Goal: Transaction & Acquisition: Download file/media

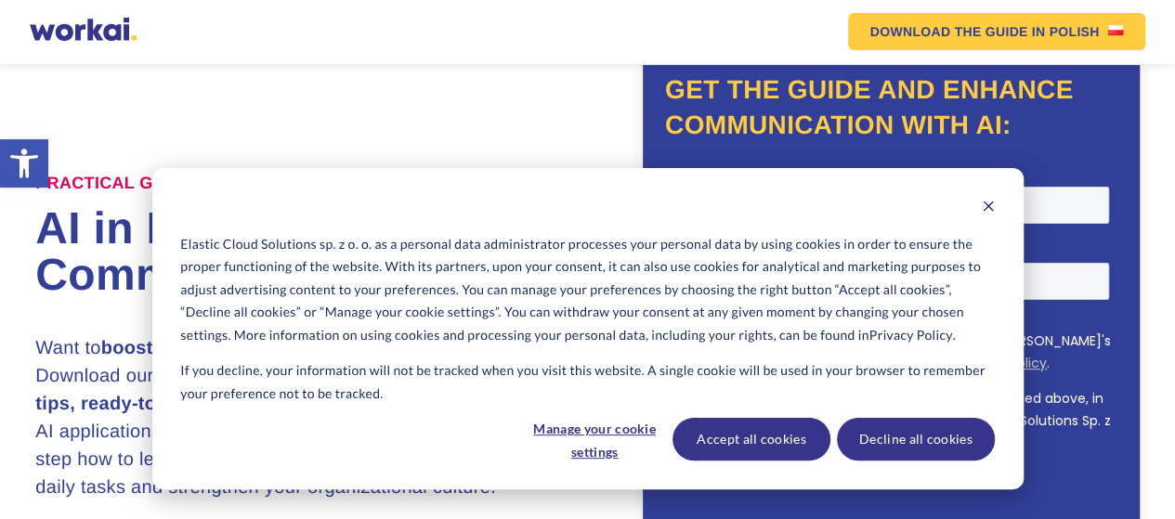
scroll to position [90, 0]
click at [988, 203] on icon "Dismiss cookie banner" at bounding box center [988, 206] width 13 height 13
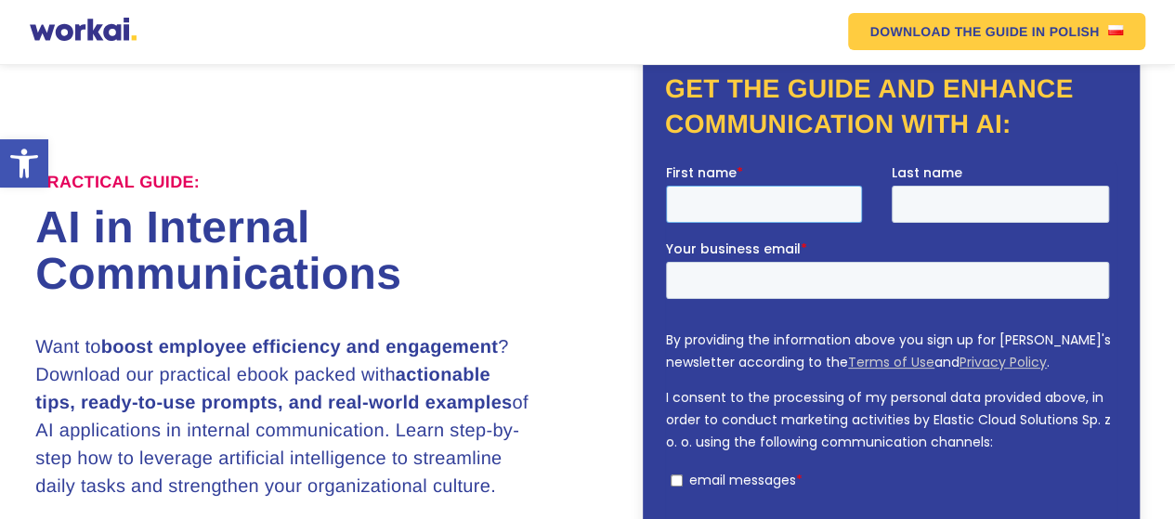
click at [833, 194] on input "First name *" at bounding box center [764, 204] width 196 height 37
type input "[PERSON_NAME]"
click at [926, 208] on input "Last name" at bounding box center [1001, 204] width 218 height 37
type input "[PERSON_NAME]"
click at [876, 281] on input "Your business email *" at bounding box center [887, 280] width 443 height 37
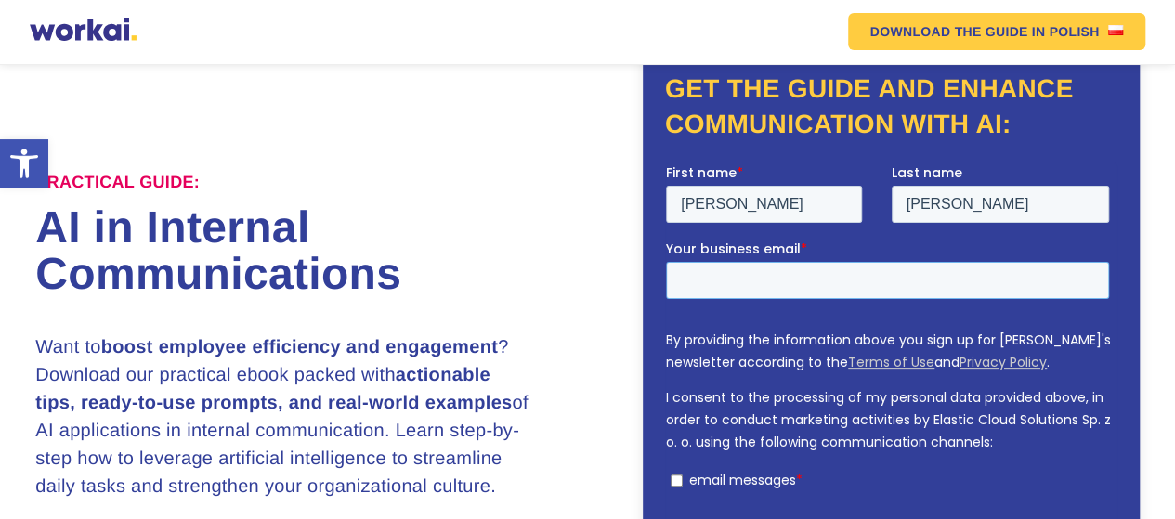
type input "[EMAIL_ADDRESS][DOMAIN_NAME]"
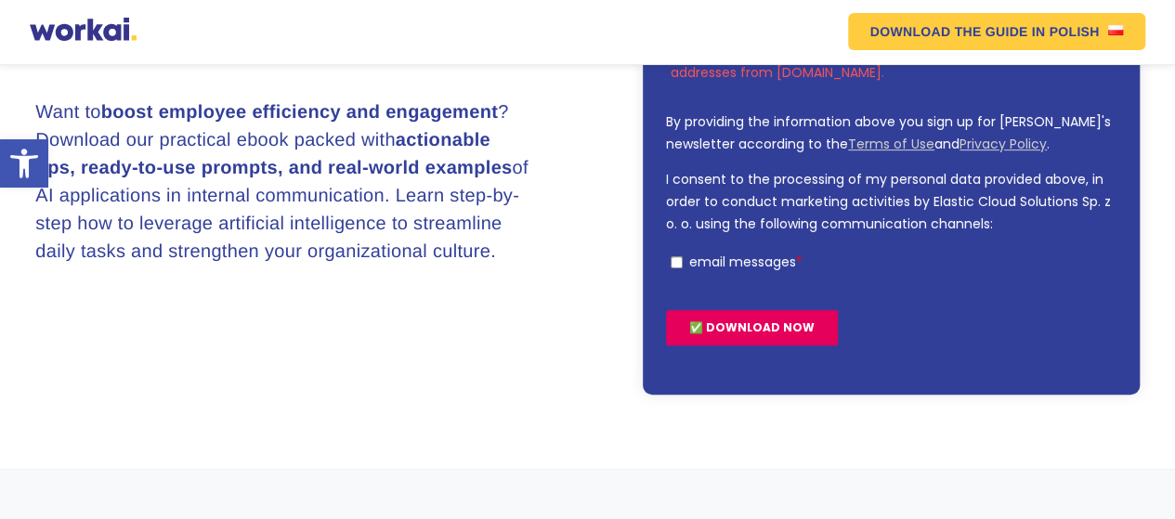
scroll to position [384, 0]
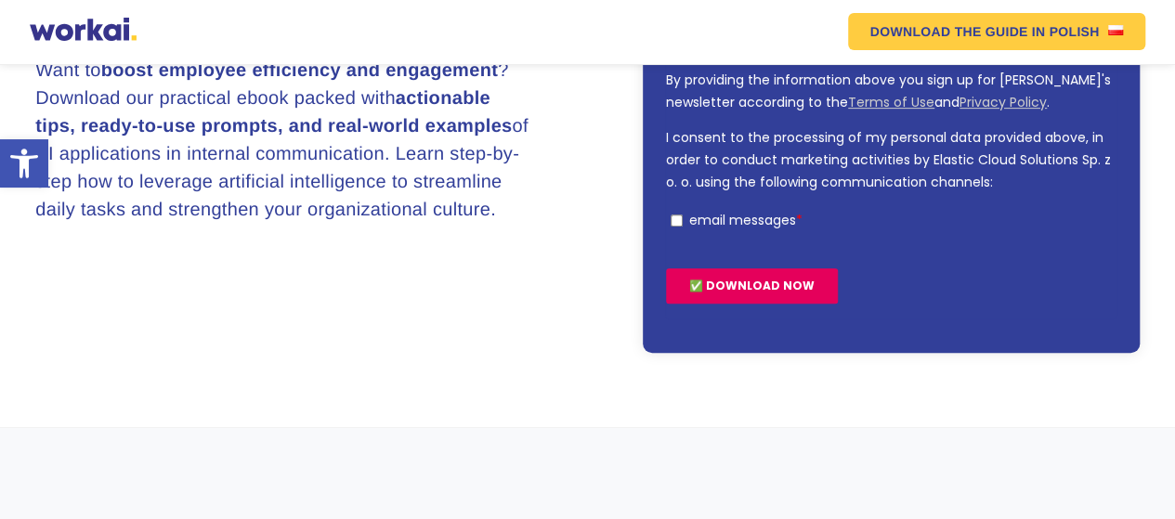
click at [802, 285] on input "✅ DOWNLOAD NOW" at bounding box center [752, 285] width 172 height 35
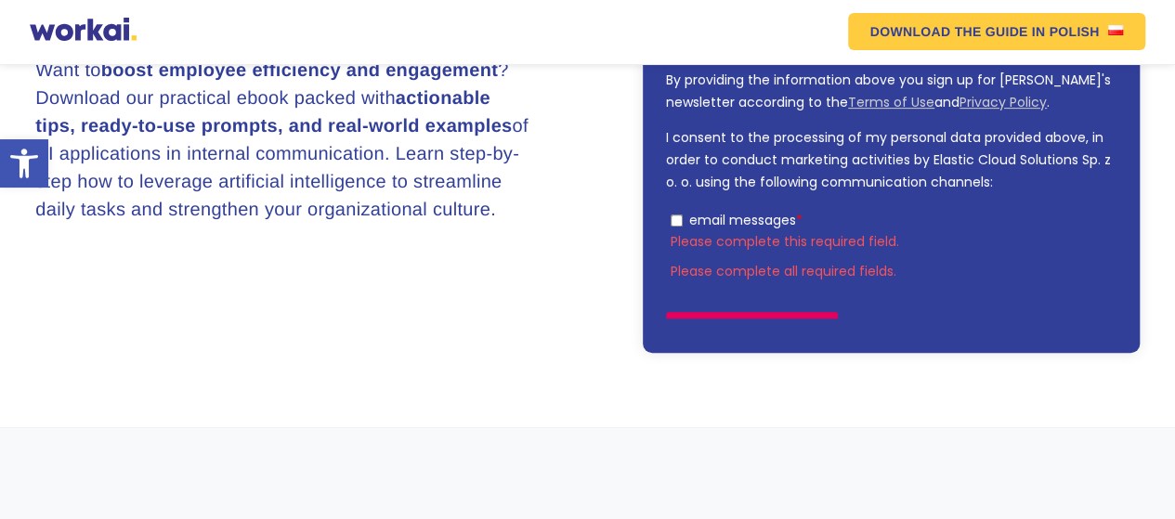
scroll to position [405, 0]
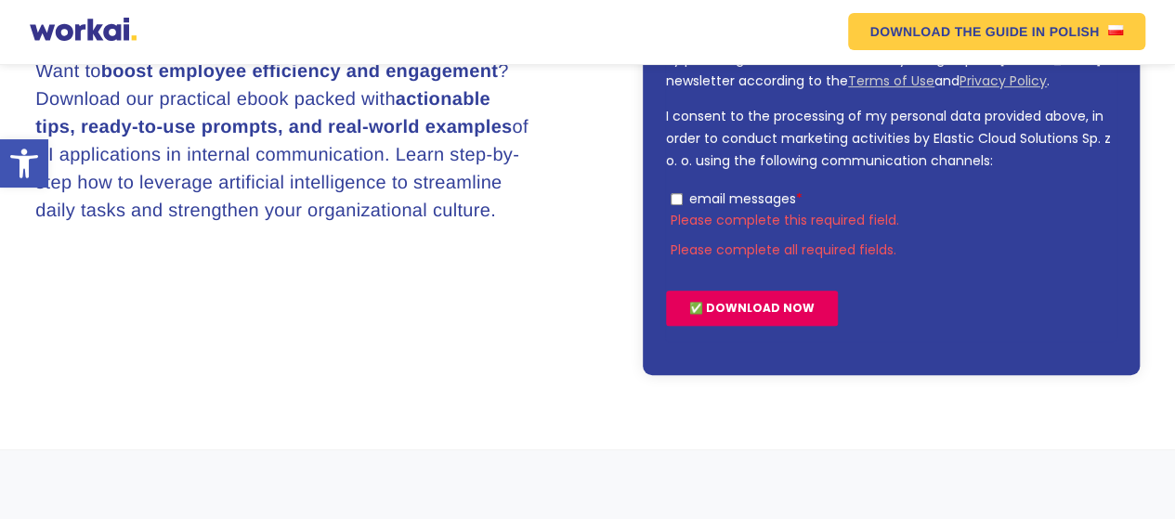
click at [677, 197] on input "email messages *" at bounding box center [677, 199] width 12 height 12
checkbox input "true"
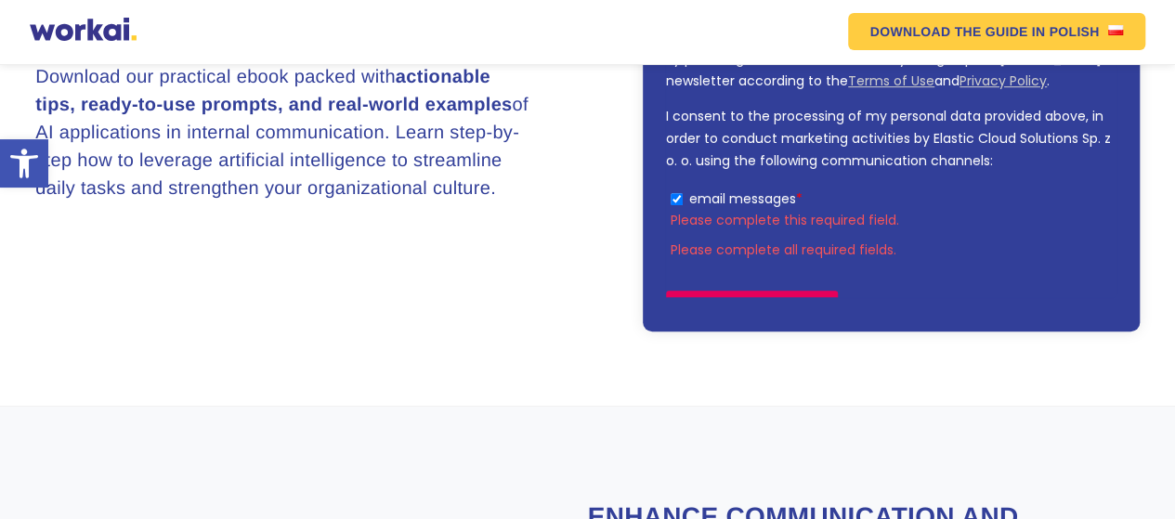
scroll to position [384, 0]
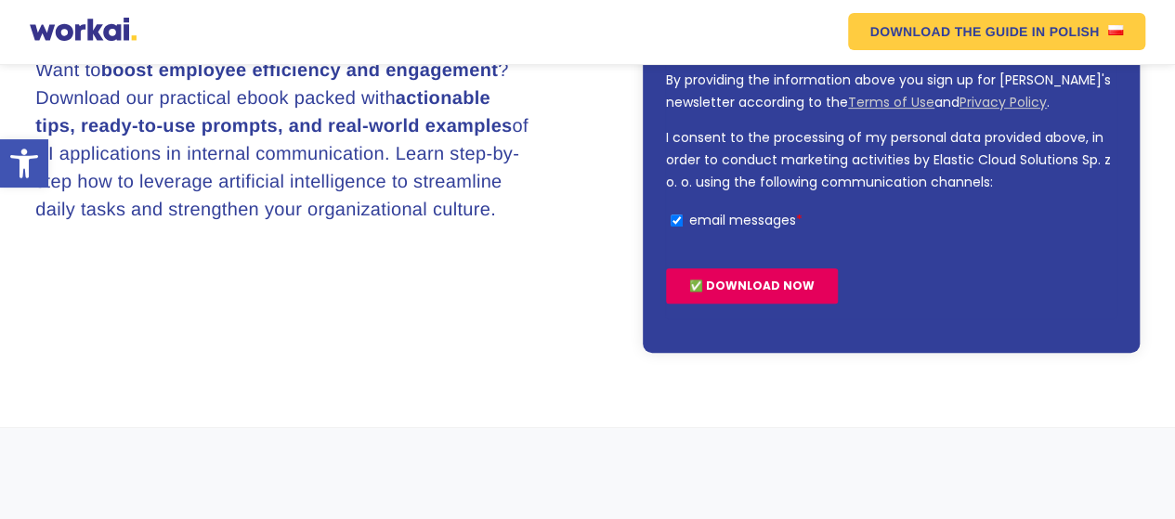
click at [700, 291] on input "✅ DOWNLOAD NOW" at bounding box center [752, 285] width 172 height 35
click at [714, 289] on input "✅ DOWNLOAD NOW" at bounding box center [752, 285] width 172 height 35
click at [745, 282] on input "✅ DOWNLOAD NOW" at bounding box center [752, 285] width 172 height 35
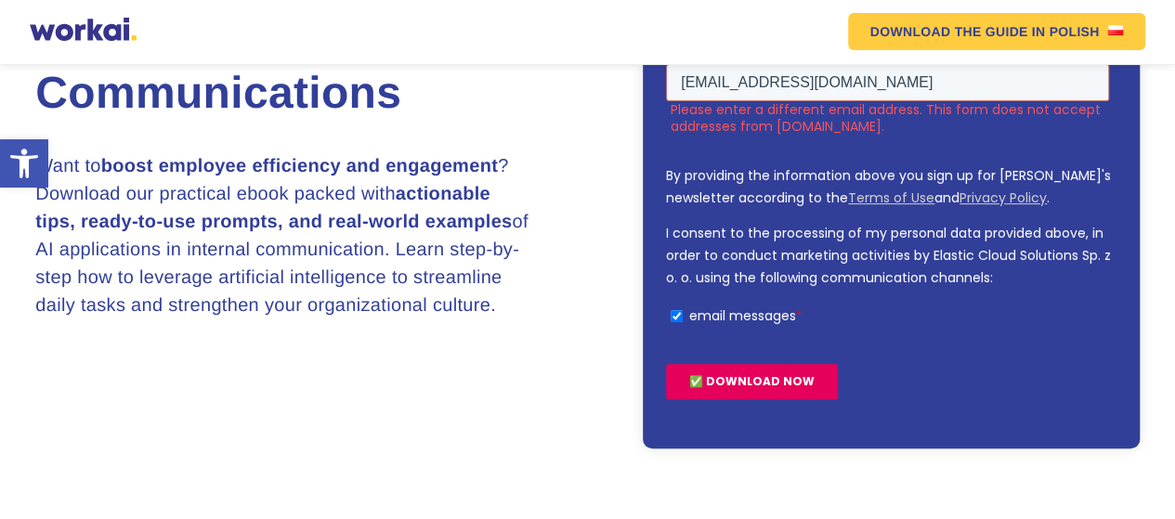
scroll to position [289, 0]
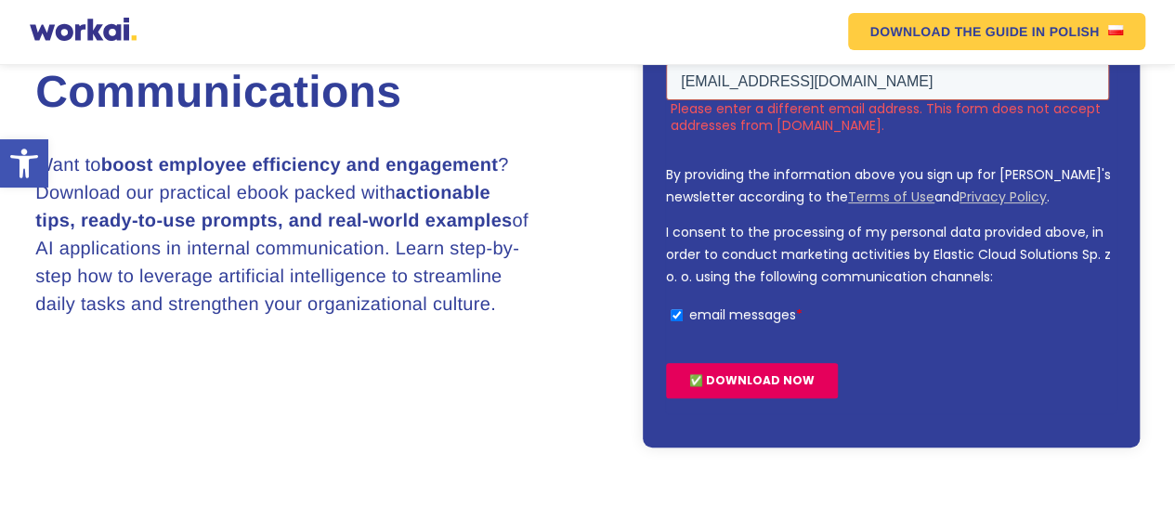
drag, startPoint x: 879, startPoint y: 81, endPoint x: 682, endPoint y: 98, distance: 197.7
click at [682, 98] on input "[EMAIL_ADDRESS][DOMAIN_NAME]" at bounding box center [887, 81] width 443 height 37
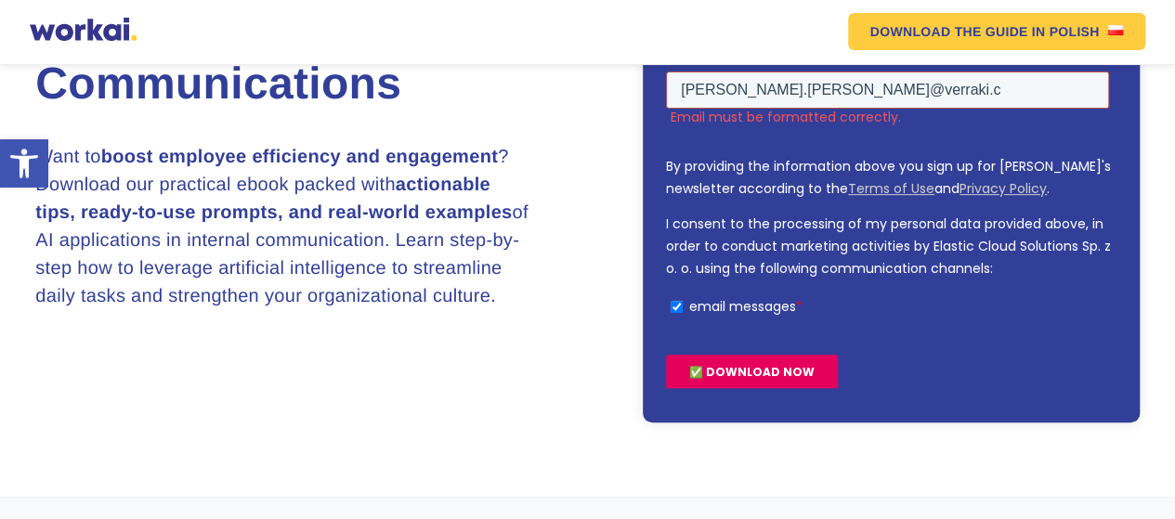
scroll to position [272, 0]
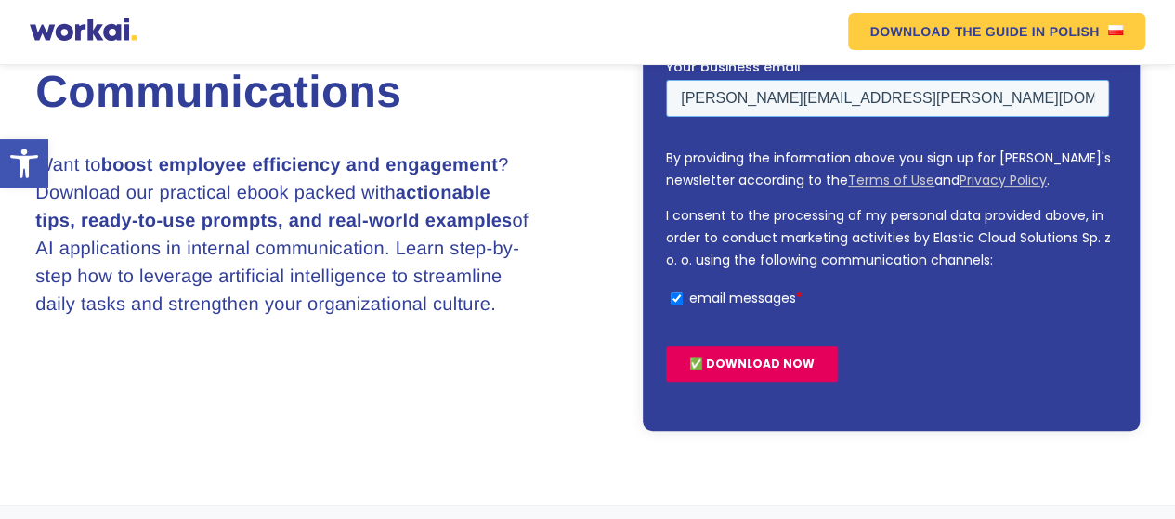
type input "[PERSON_NAME][EMAIL_ADDRESS][PERSON_NAME][DOMAIN_NAME]"
click at [734, 367] on input "✅ DOWNLOAD NOW" at bounding box center [752, 363] width 172 height 35
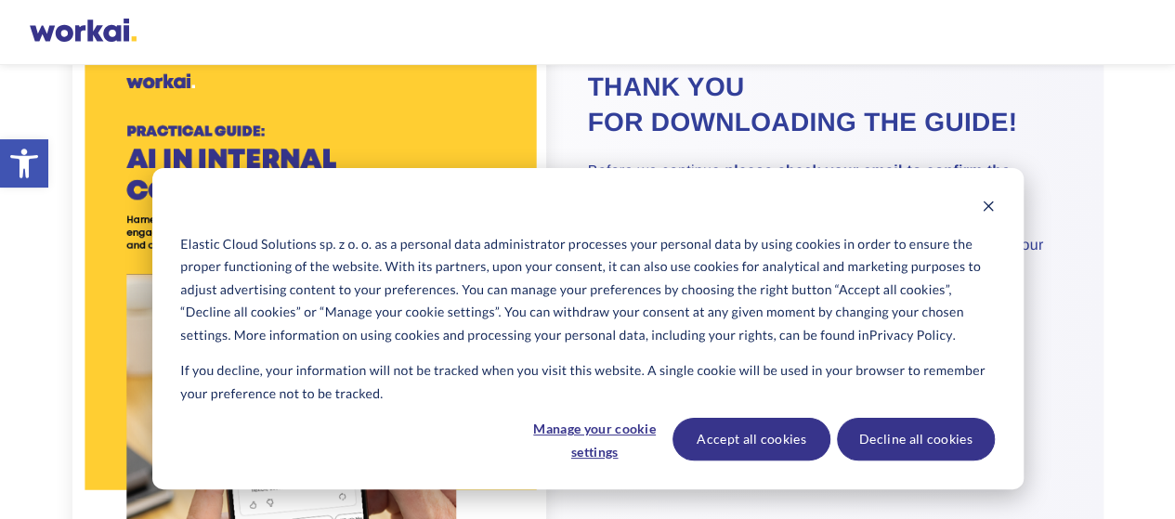
scroll to position [185, 0]
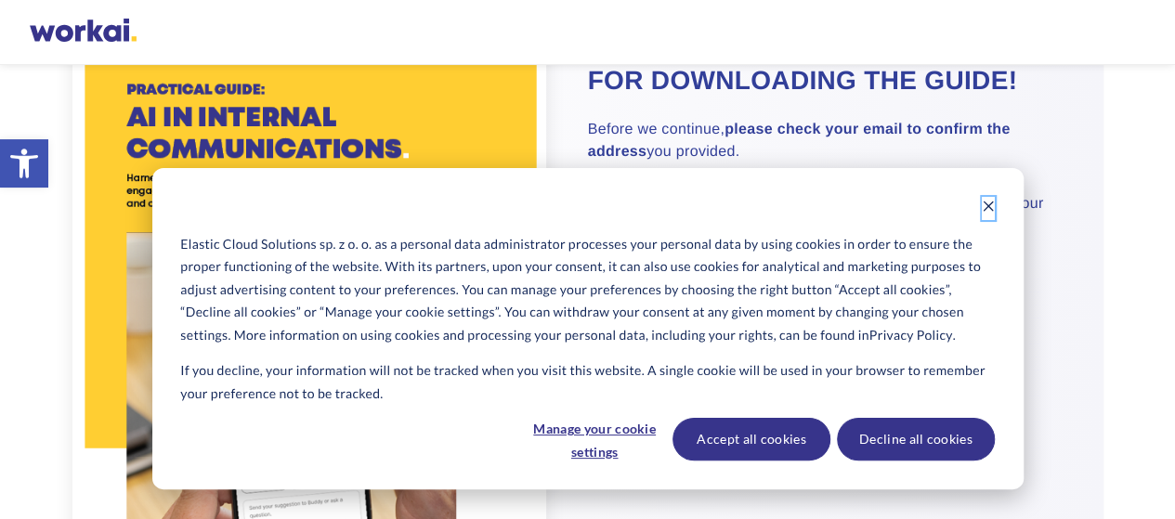
click at [986, 208] on icon "Dismiss cookie banner" at bounding box center [988, 207] width 10 height 10
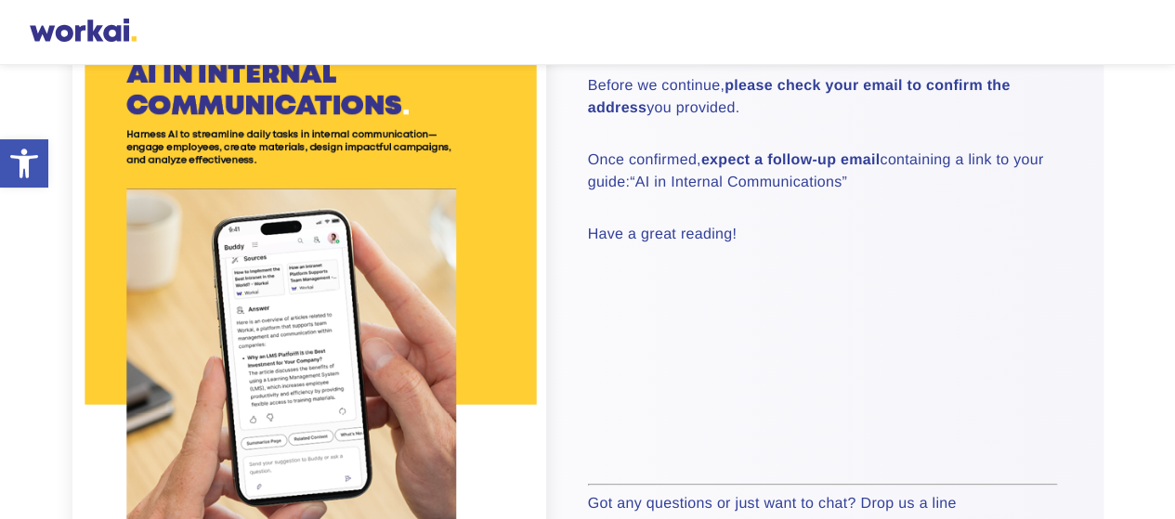
scroll to position [0, 0]
